Goal: Navigation & Orientation: Find specific page/section

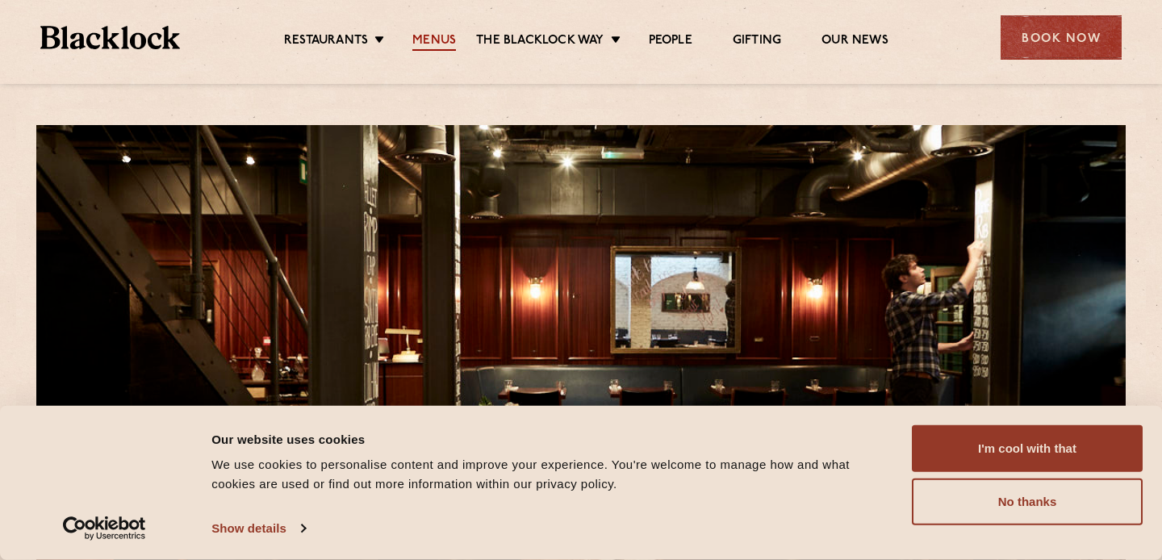
click at [433, 34] on link "Menus" at bounding box center [434, 42] width 44 height 18
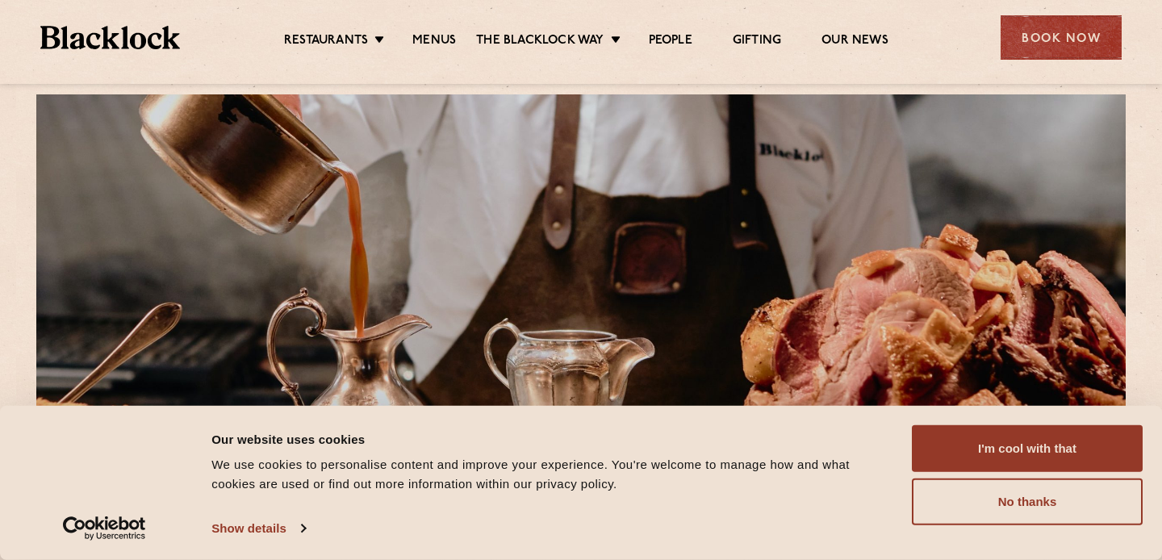
scroll to position [32, 0]
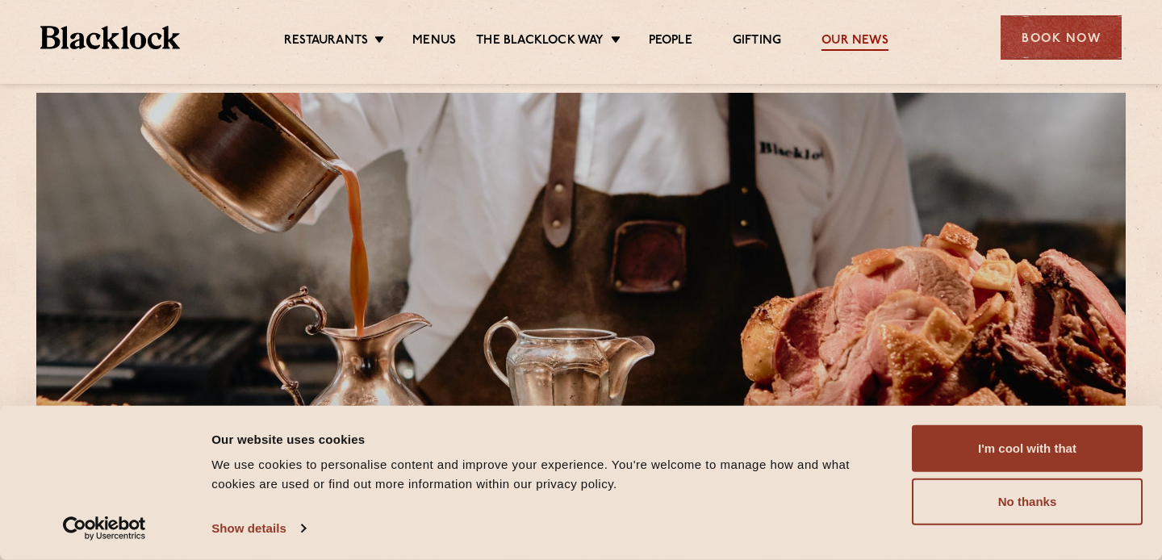
click at [863, 37] on link "Our News" at bounding box center [854, 42] width 67 height 18
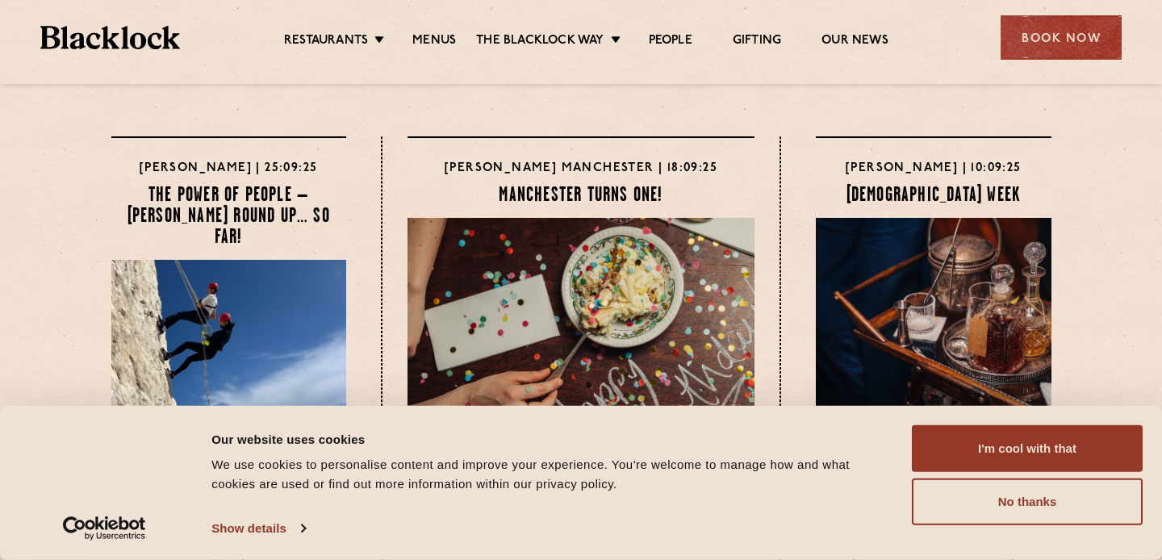
scroll to position [9, 0]
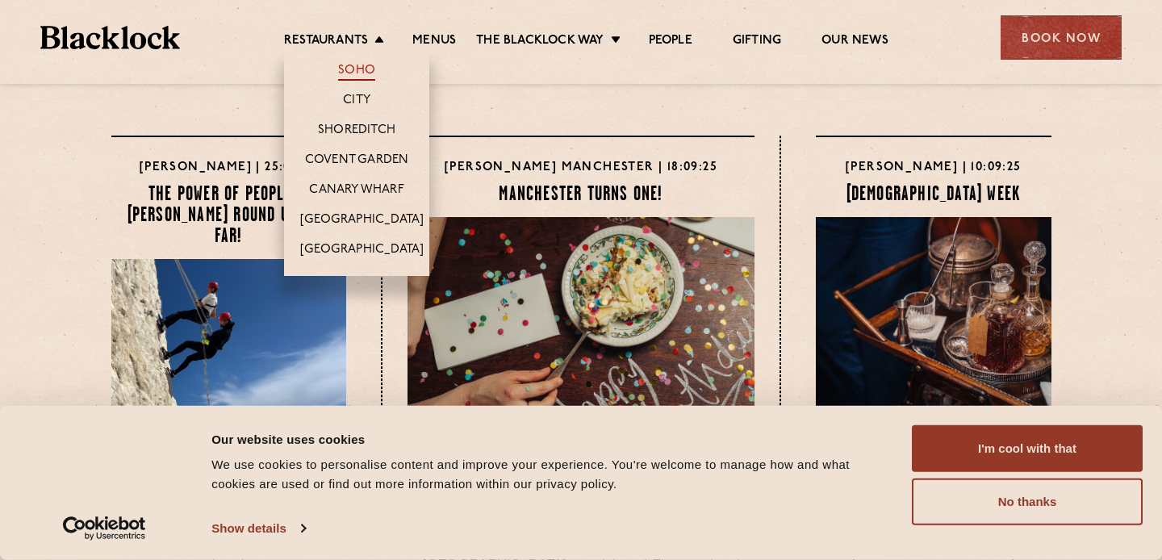
click at [359, 71] on link "Soho" at bounding box center [356, 72] width 37 height 18
